Goal: Navigation & Orientation: Find specific page/section

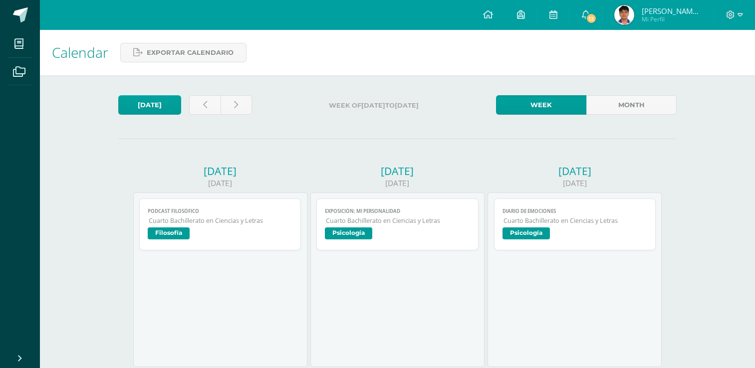
scroll to position [41, 0]
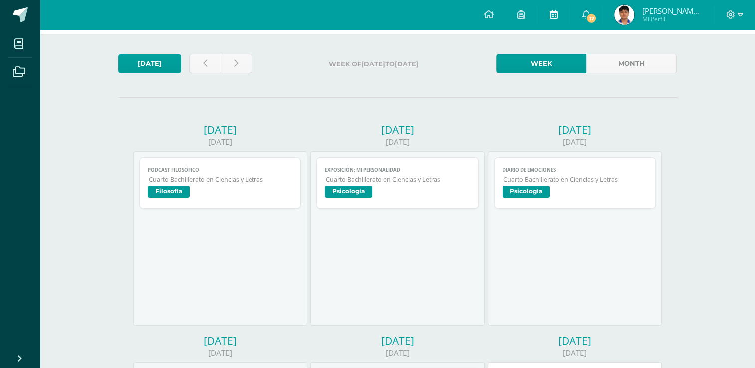
click at [569, 17] on link at bounding box center [553, 15] width 32 height 30
click at [633, 64] on link "Month" at bounding box center [631, 63] width 90 height 19
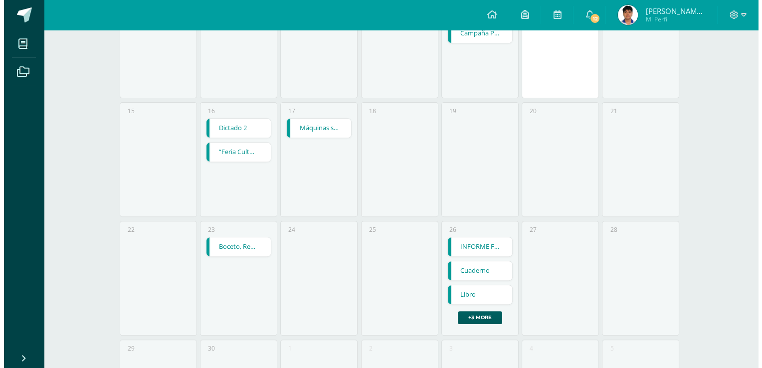
scroll to position [316, 0]
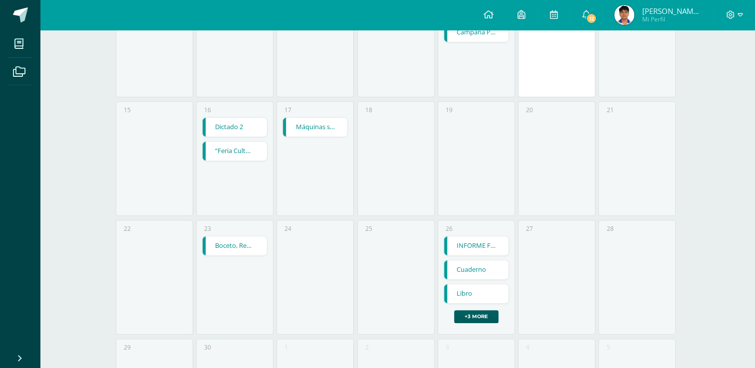
click at [334, 127] on link "Máquinas simples" at bounding box center [315, 127] width 64 height 19
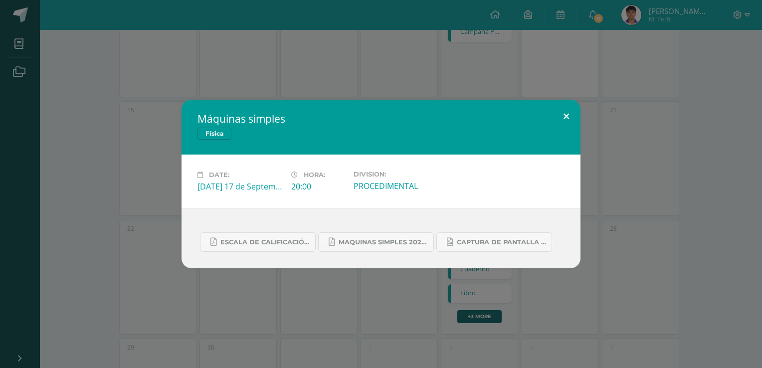
click at [573, 114] on button at bounding box center [566, 117] width 28 height 34
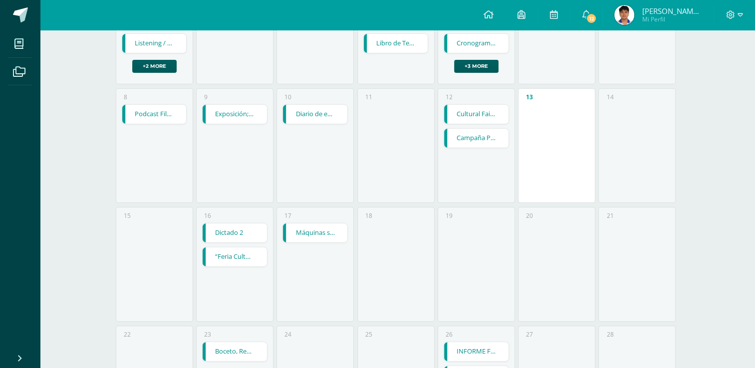
scroll to position [210, 0]
click at [253, 236] on link "Dictado 2" at bounding box center [235, 233] width 64 height 19
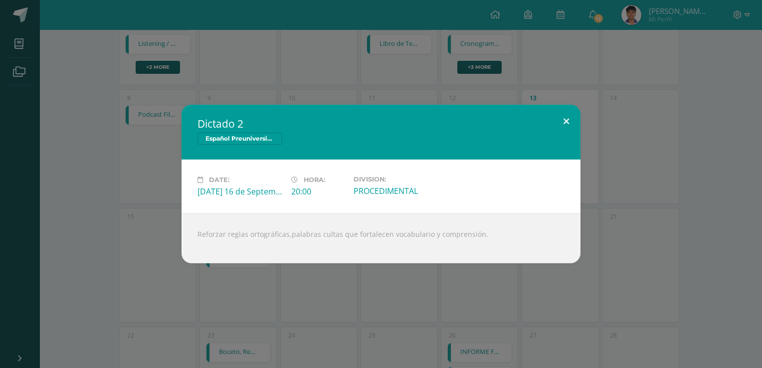
click at [579, 128] on button at bounding box center [566, 122] width 28 height 34
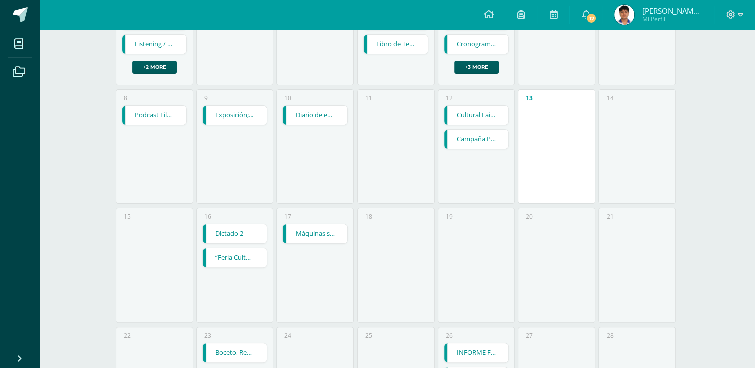
click at [255, 257] on link "“Feria Cultural” Reportaje" at bounding box center [235, 257] width 64 height 19
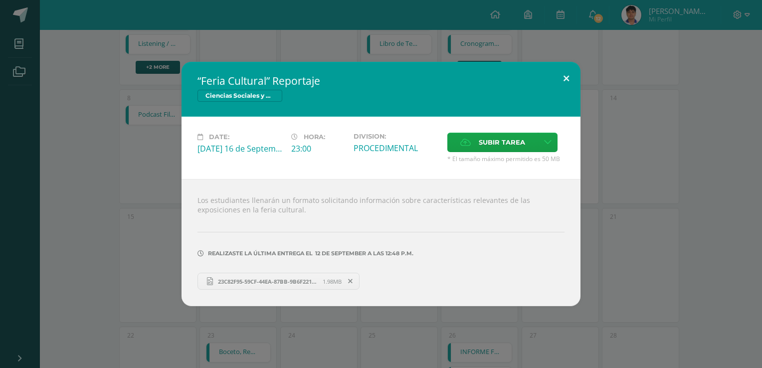
click at [570, 82] on button at bounding box center [566, 79] width 28 height 34
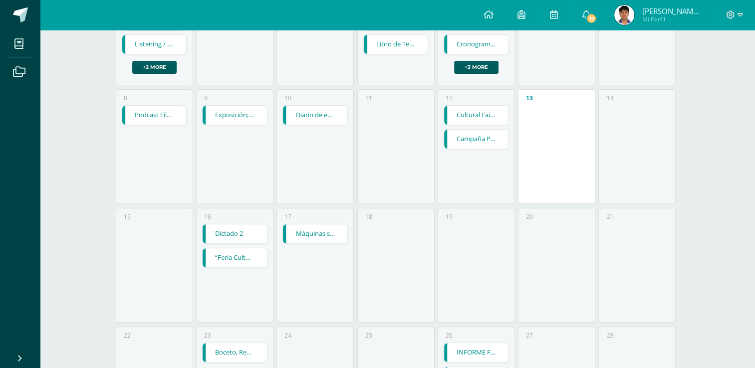
click at [329, 233] on link "Máquinas simples" at bounding box center [315, 233] width 64 height 19
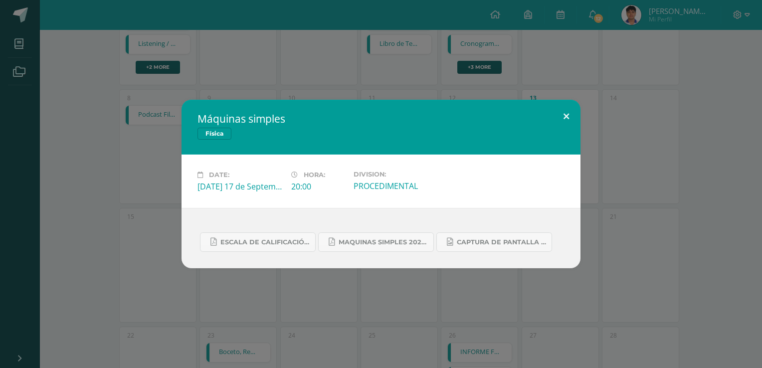
click at [569, 115] on button at bounding box center [566, 117] width 28 height 34
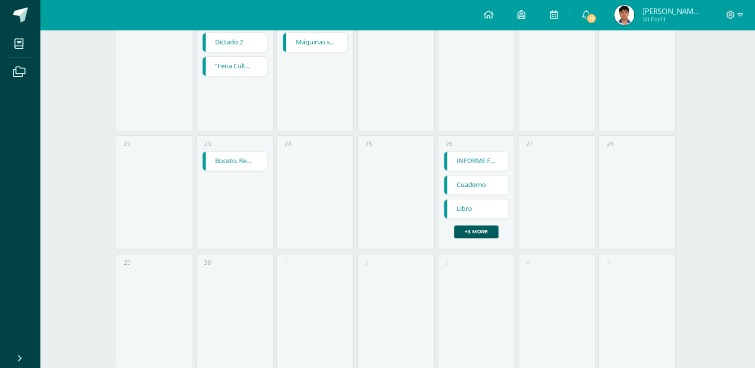
scroll to position [425, 0]
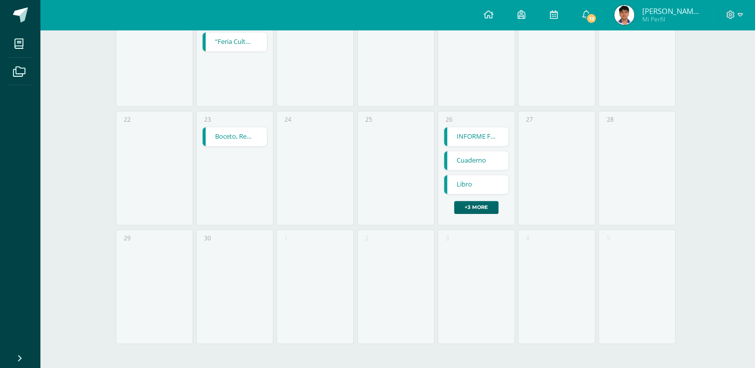
click at [488, 210] on link "+3 more" at bounding box center [476, 207] width 44 height 13
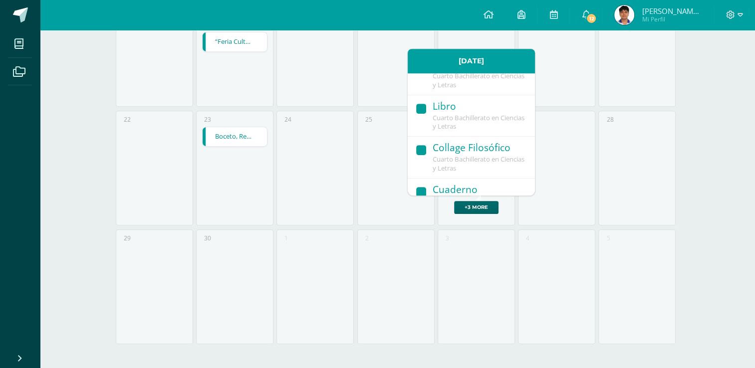
scroll to position [125, 0]
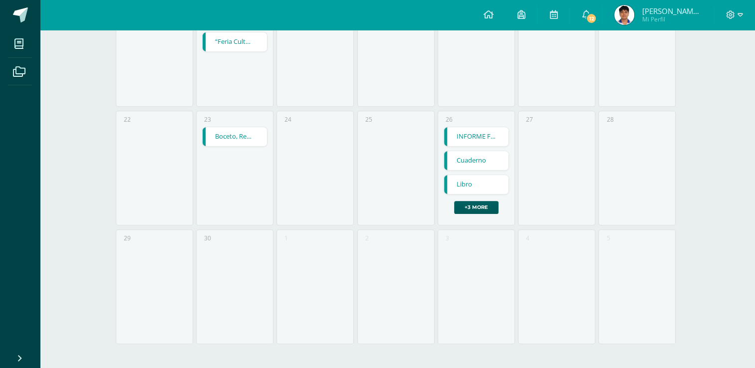
click at [579, 118] on div "27" at bounding box center [556, 168] width 77 height 115
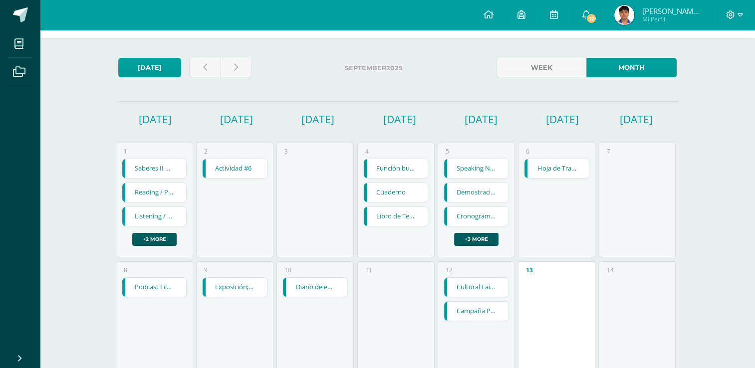
scroll to position [38, 0]
click at [526, 170] on link at bounding box center [525, 168] width 3 height 19
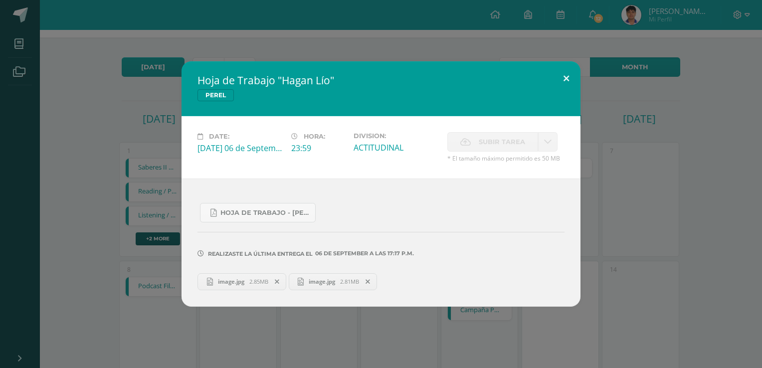
click at [579, 76] on button at bounding box center [566, 78] width 28 height 34
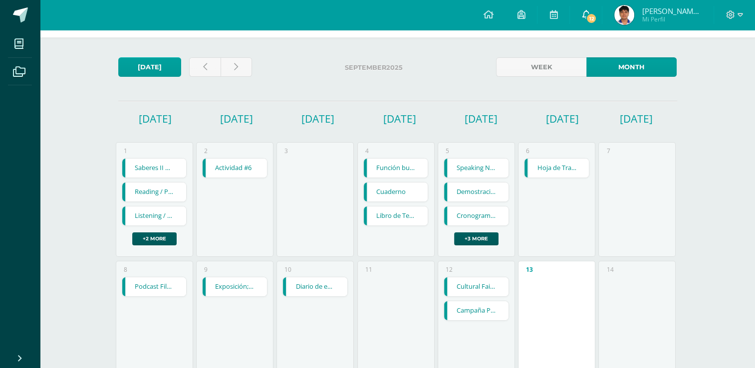
click at [590, 19] on icon at bounding box center [586, 14] width 8 height 9
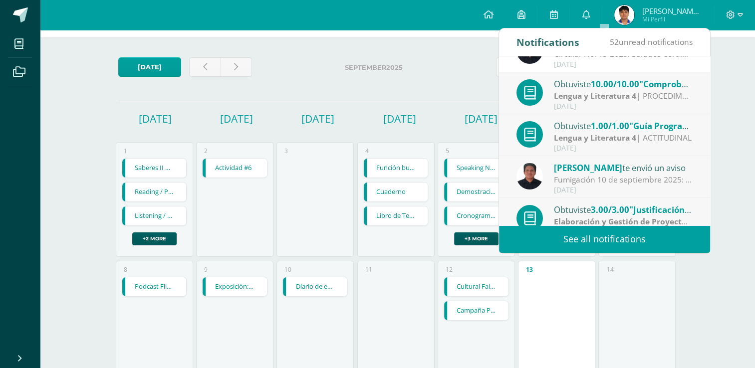
scroll to position [166, 0]
